Goal: Transaction & Acquisition: Obtain resource

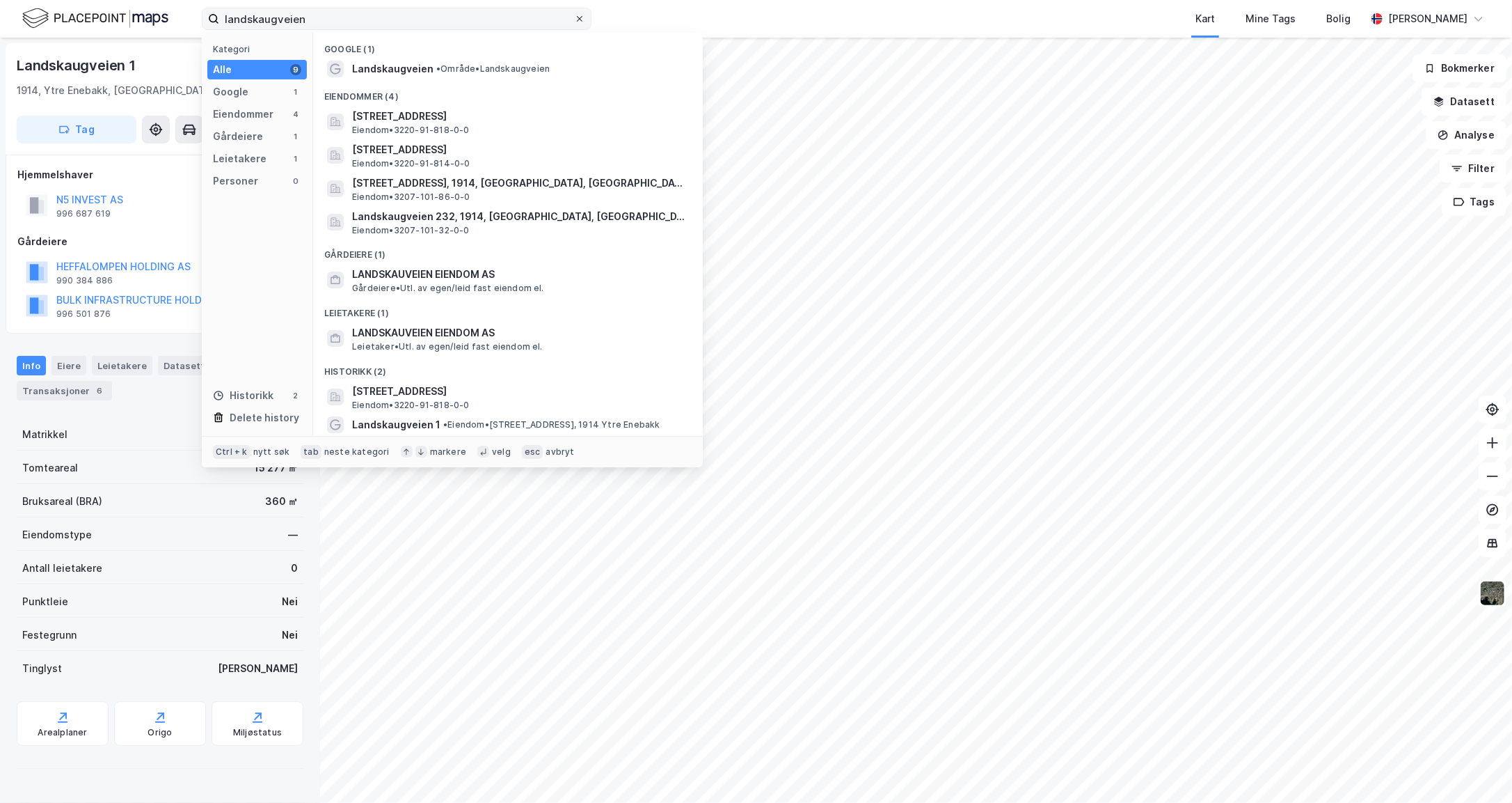
click at [583, 17] on span at bounding box center [579, 18] width 11 height 11
click at [574, 17] on input "landskaugveien" at bounding box center [396, 18] width 355 height 20
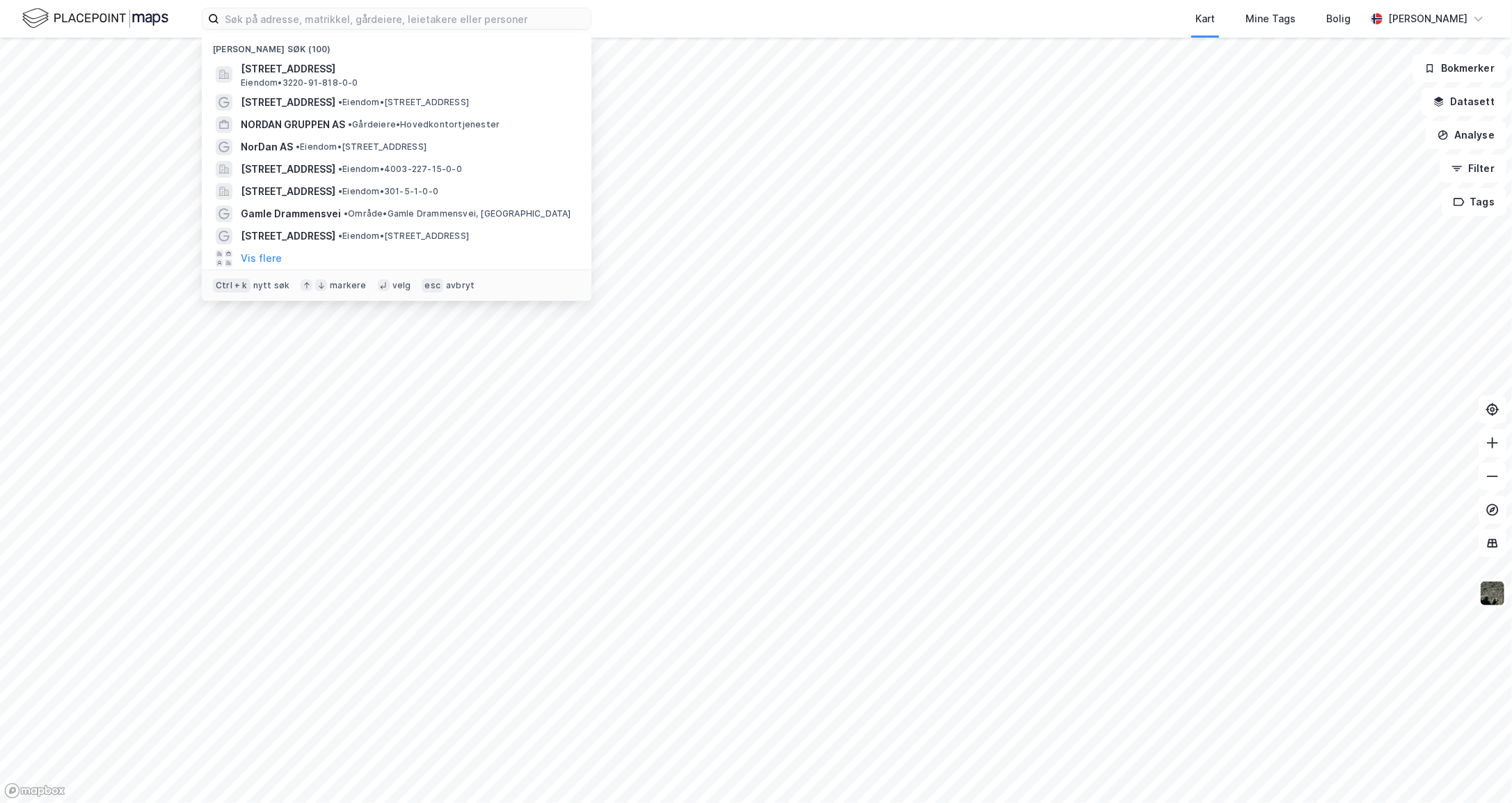
click at [766, 20] on div "Kart Mine Tags Bolig" at bounding box center [1013, 18] width 707 height 38
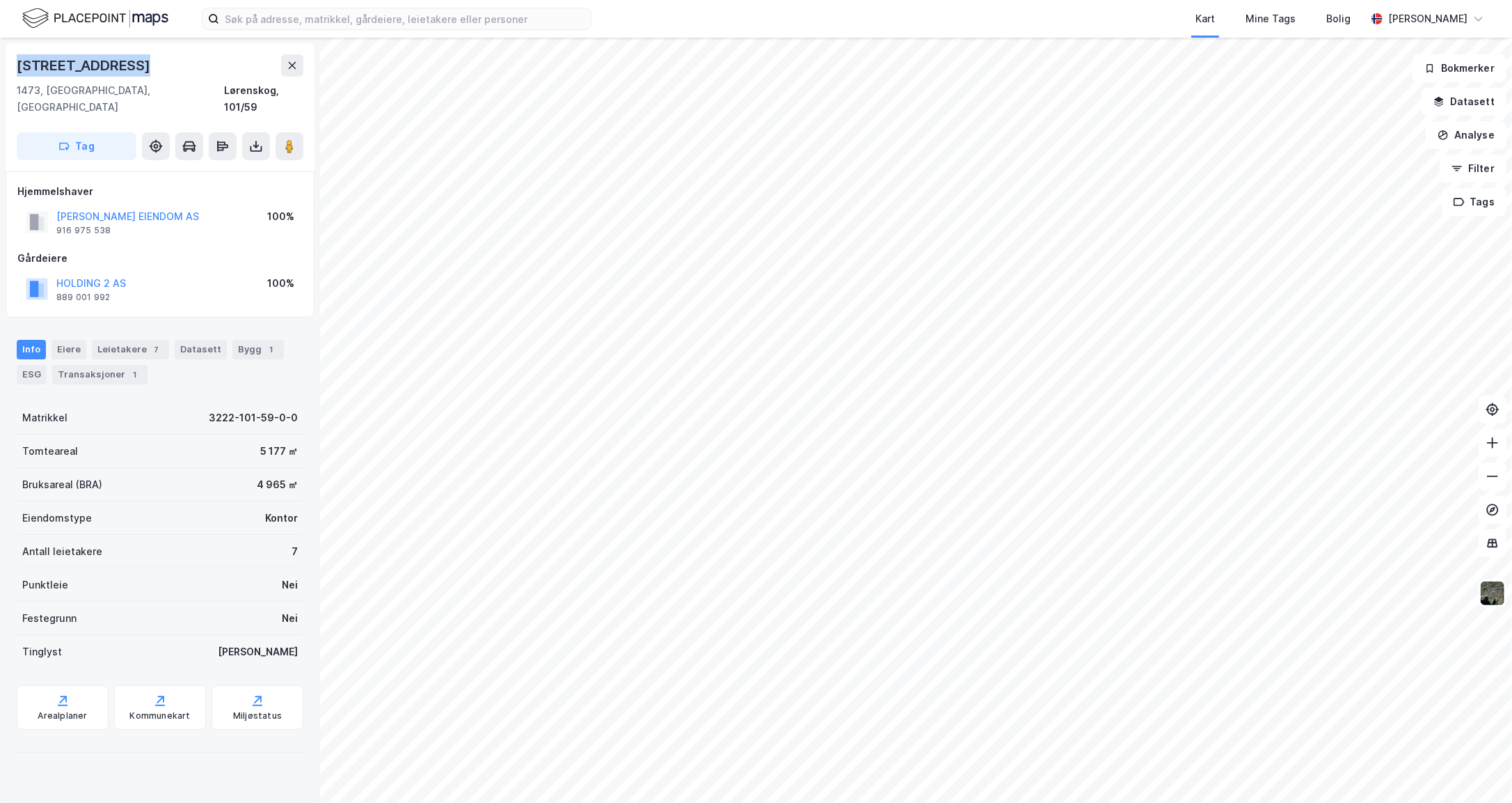
drag, startPoint x: 15, startPoint y: 65, endPoint x: 134, endPoint y: 70, distance: 119.1
click at [134, 70] on div "[STREET_ADDRESS]" at bounding box center [160, 107] width 309 height 128
copy div "[STREET_ADDRESS]"
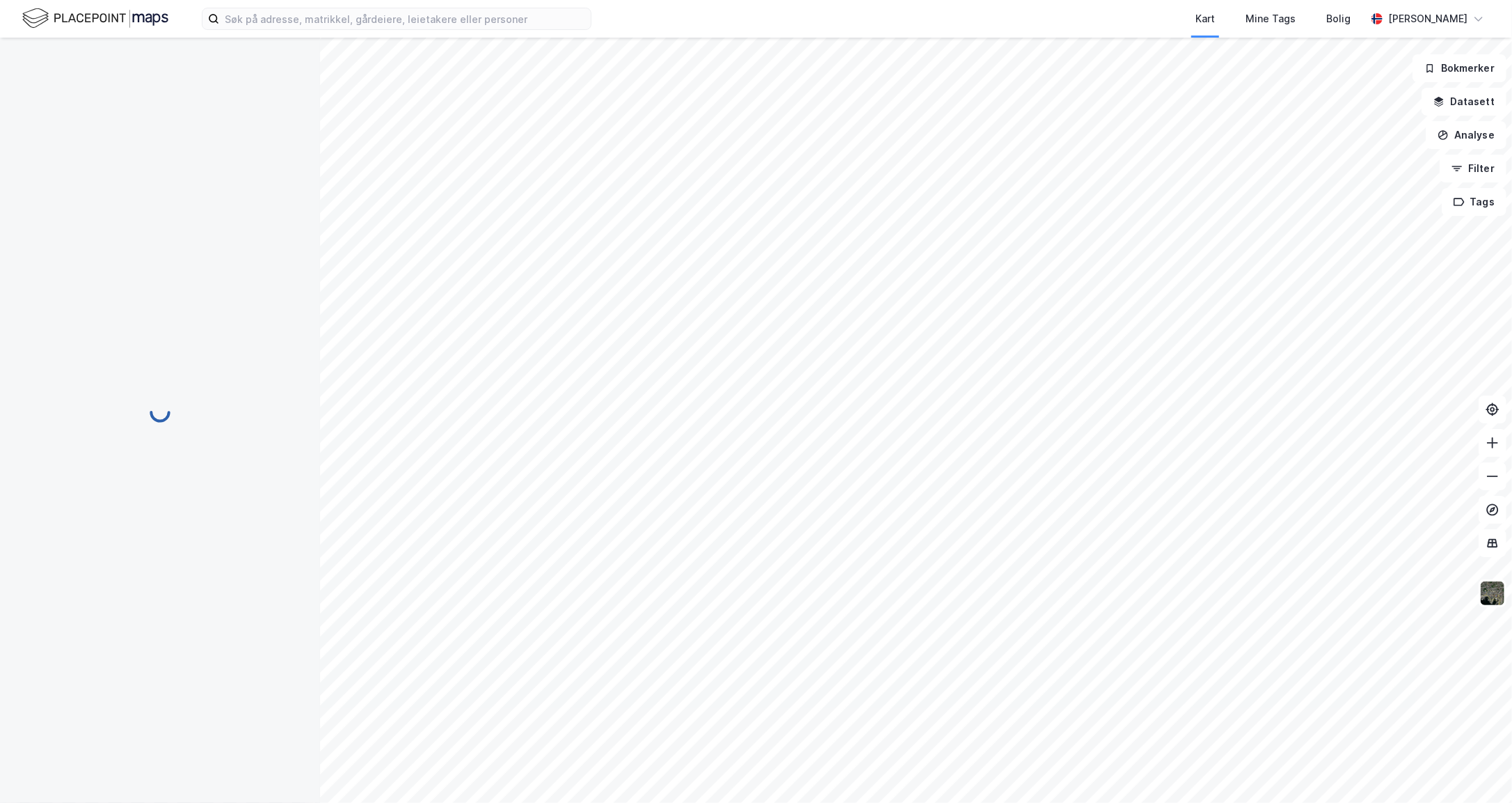
scroll to position [33, 0]
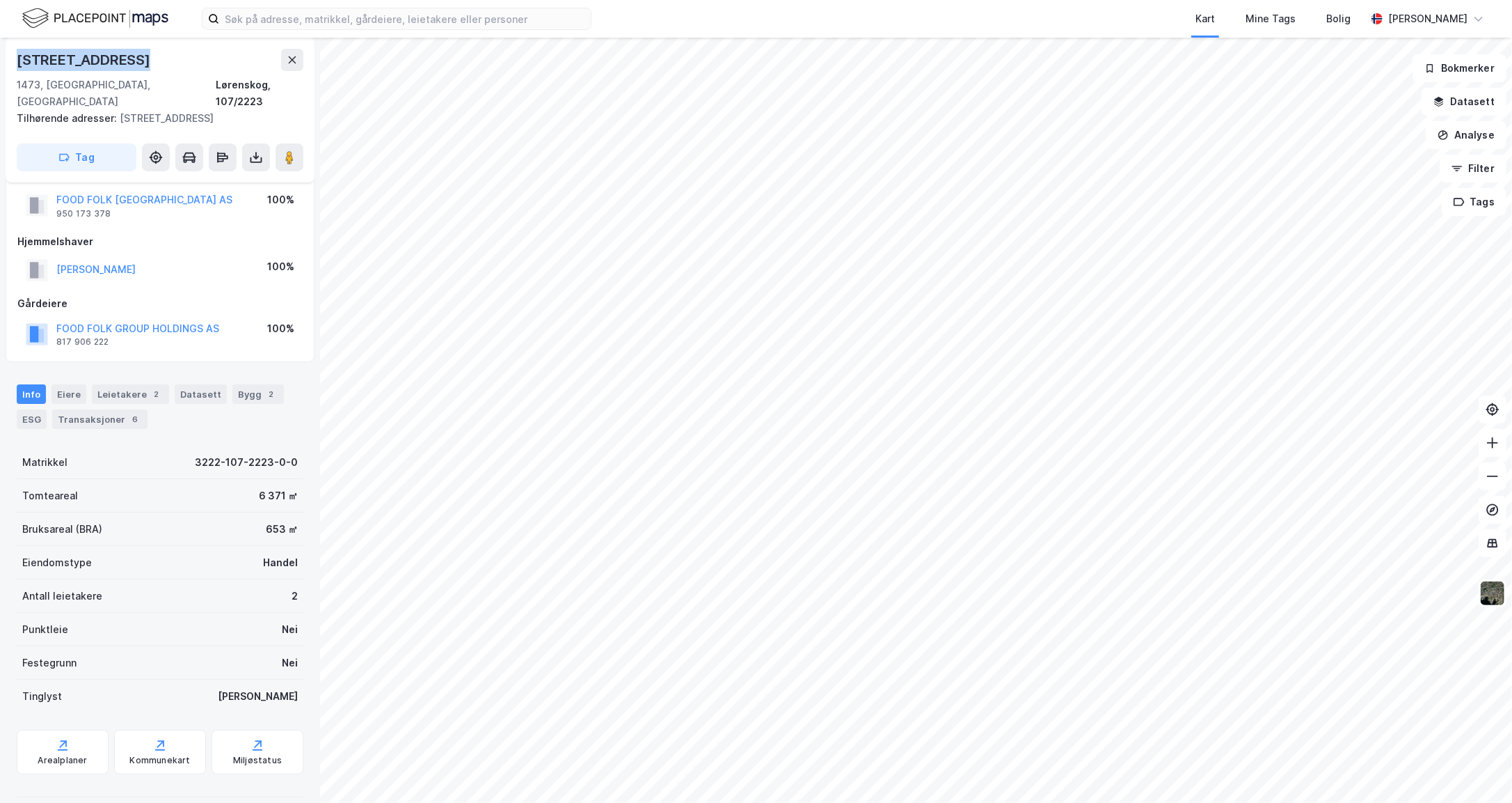
drag, startPoint x: 123, startPoint y: 61, endPoint x: 12, endPoint y: 60, distance: 111.0
click at [12, 60] on div "[STREET_ADDRESS] adresser: [STREET_ADDRESS] Tag" at bounding box center [160, 110] width 309 height 145
copy div "[STREET_ADDRESS]"
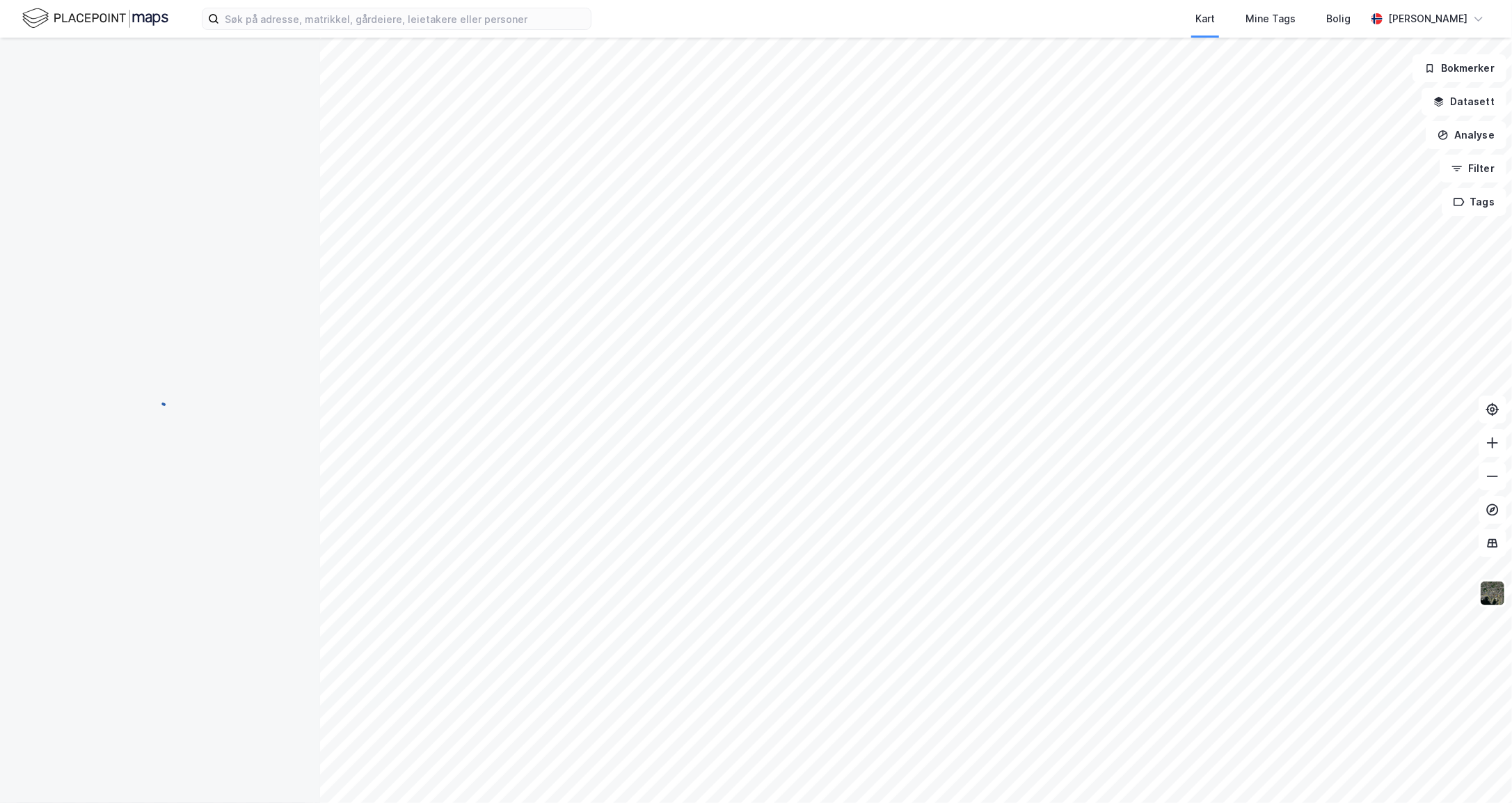
scroll to position [0, 0]
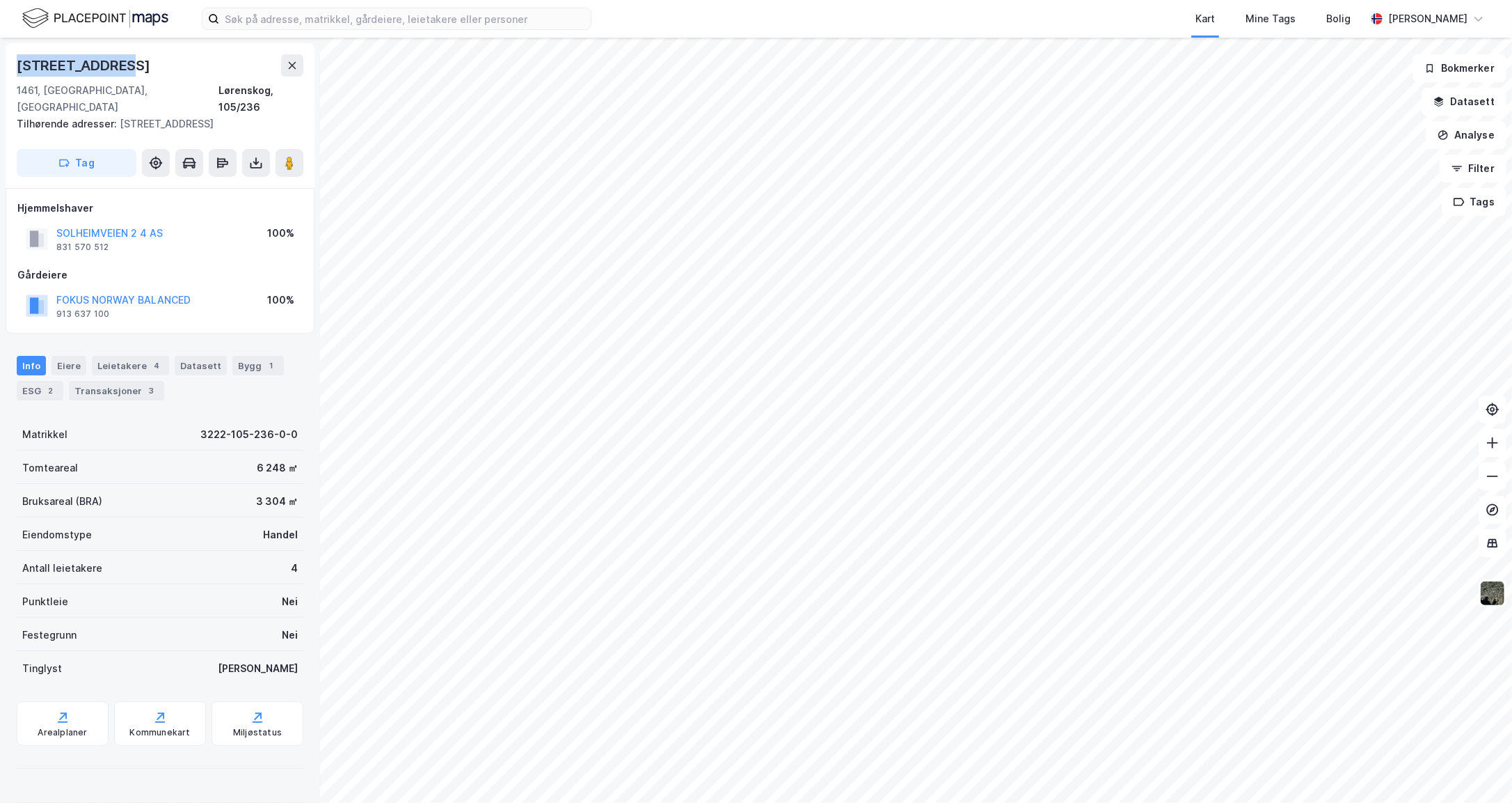
drag, startPoint x: 122, startPoint y: 62, endPoint x: 6, endPoint y: 59, distance: 116.0
click at [6, 59] on div "[STREET_ADDRESS] Tilhørende adresser: [STREET_ADDRESS] Tag" at bounding box center [160, 115] width 309 height 145
copy div "[STREET_ADDRESS]"
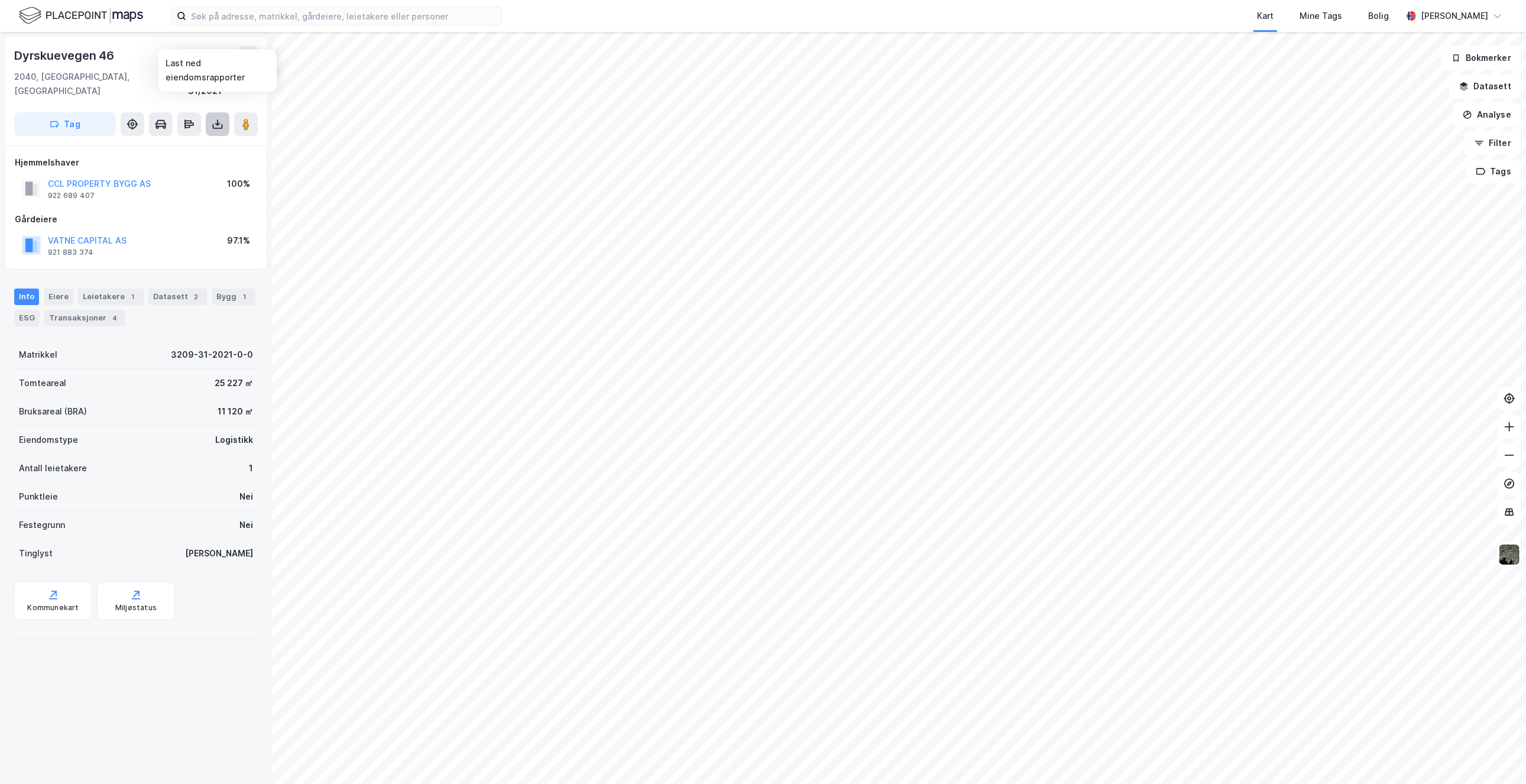
click at [221, 124] on icon at bounding box center [218, 126] width 10 height 5
click at [192, 143] on div "Last ned grunnbok" at bounding box center [158, 147] width 69 height 9
click at [224, 112] on button at bounding box center [217, 124] width 24 height 24
click at [220, 118] on icon at bounding box center [217, 124] width 12 height 12
click at [182, 162] on div "Last ned matrikkelrapport" at bounding box center [173, 166] width 97 height 9
